Goal: Find specific page/section: Find specific page/section

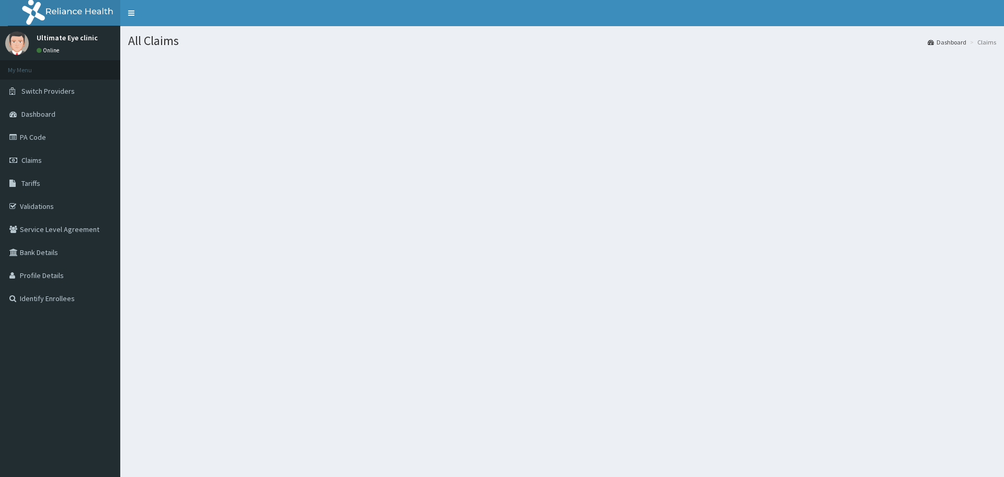
click at [92, 166] on link "Claims" at bounding box center [60, 160] width 120 height 23
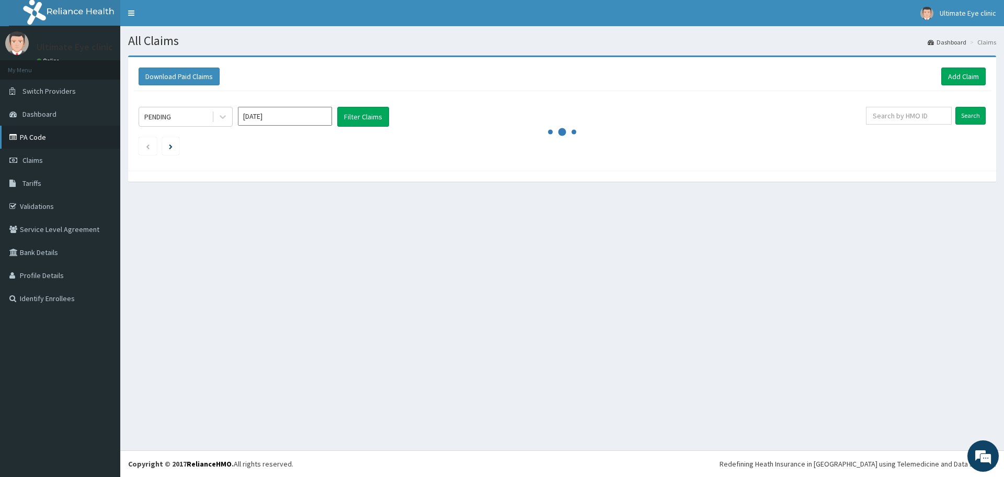
click at [87, 144] on link "PA Code" at bounding box center [60, 137] width 120 height 23
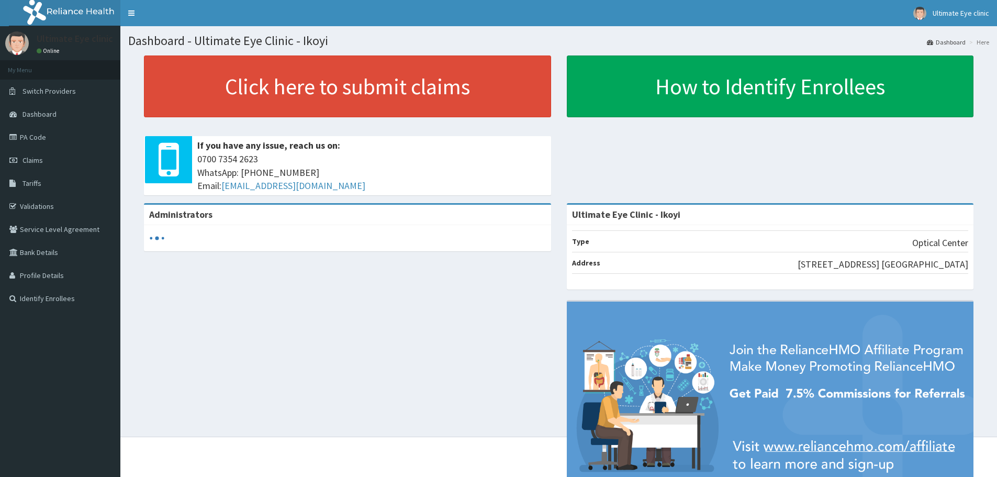
click at [63, 143] on link "PA Code" at bounding box center [60, 137] width 120 height 23
